Goal: Task Accomplishment & Management: Complete application form

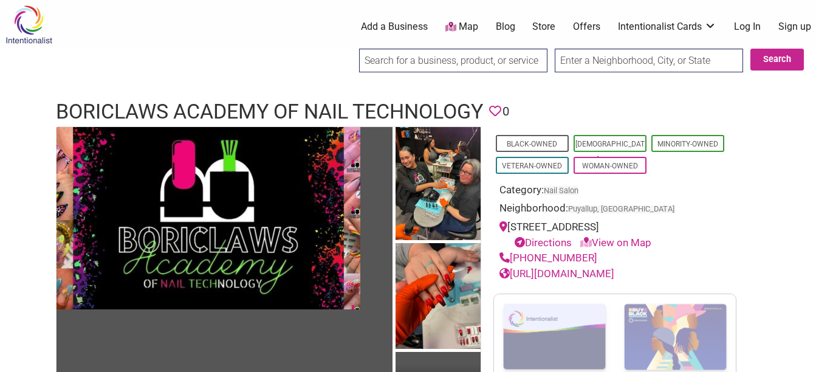
click at [795, 28] on link "Sign up" at bounding box center [794, 26] width 33 height 13
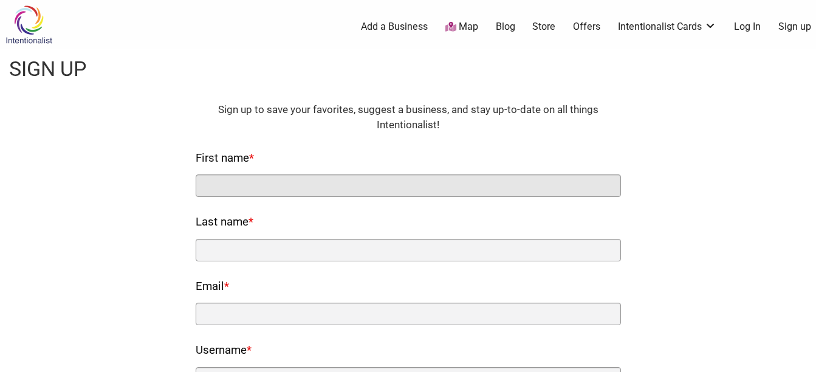
click at [258, 191] on input "First name *" at bounding box center [408, 185] width 425 height 22
type input "[PERSON_NAME]"
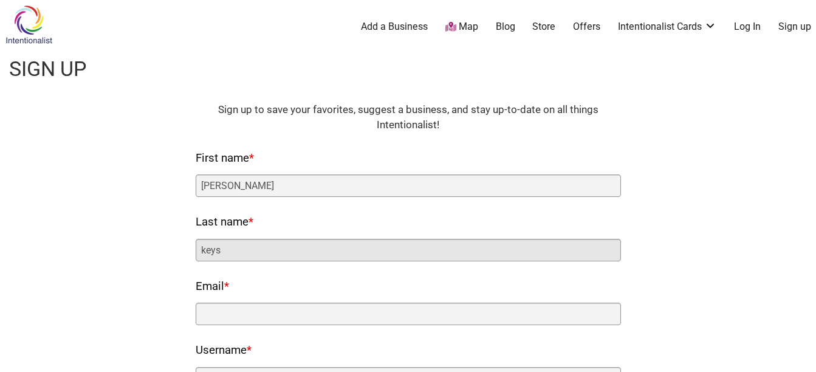
type input "keys"
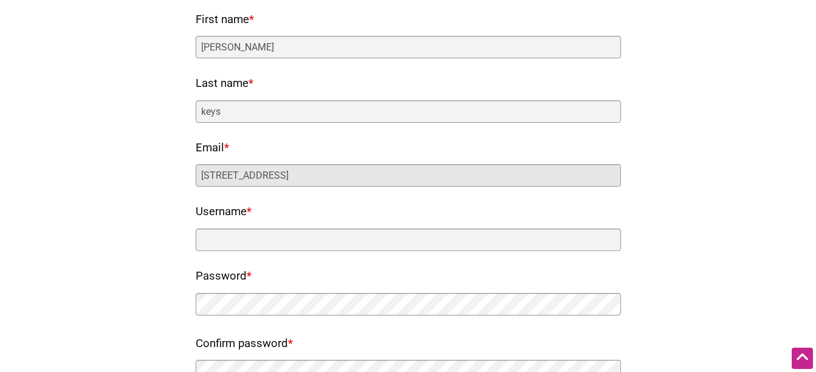
scroll to position [137, 0]
type input "5"
type input "[EMAIL_ADDRESS][DOMAIN_NAME]"
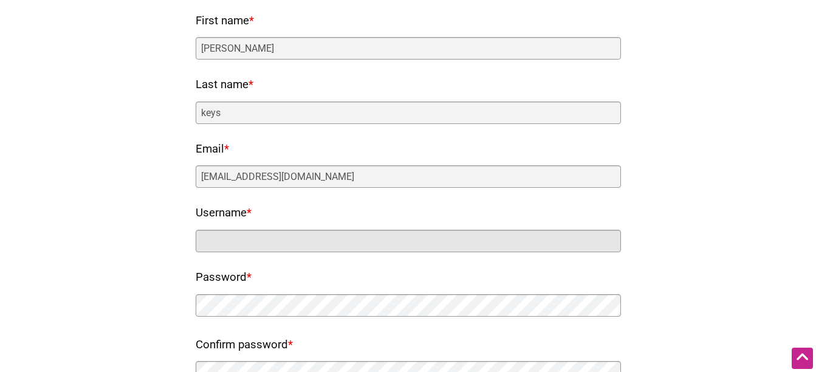
click at [344, 243] on input "Username *" at bounding box center [408, 241] width 425 height 22
type input "Sharebear67"
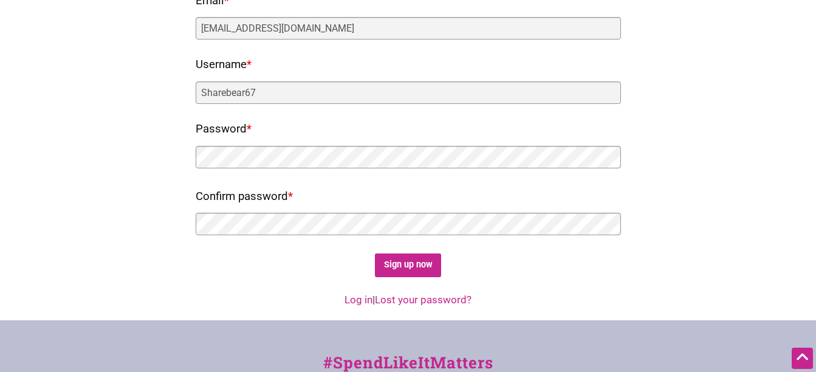
scroll to position [295, 0]
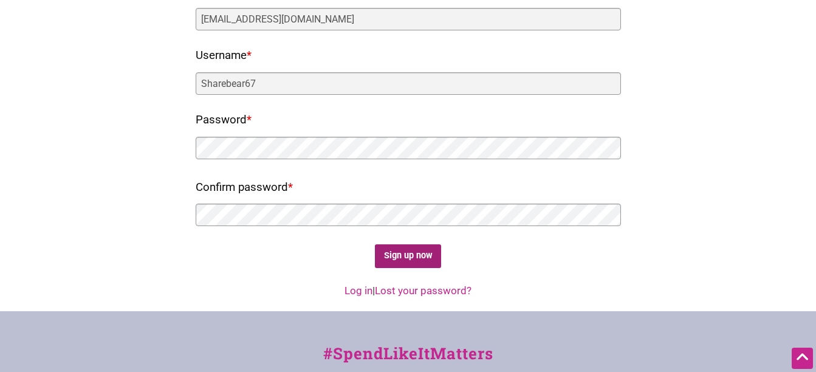
click at [403, 251] on input "Sign up now" at bounding box center [408, 256] width 66 height 24
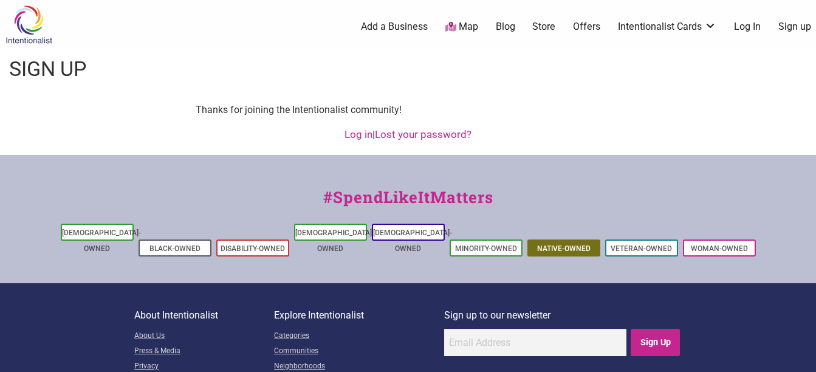
click at [573, 244] on link "Native-Owned" at bounding box center [563, 248] width 53 height 9
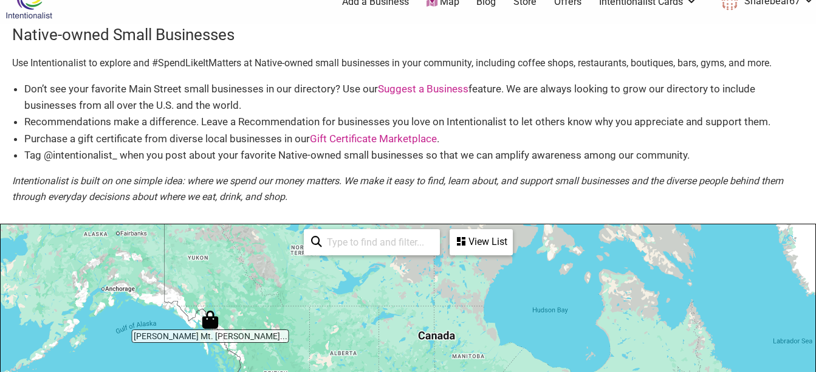
scroll to position [26, 0]
